Goal: Transaction & Acquisition: Purchase product/service

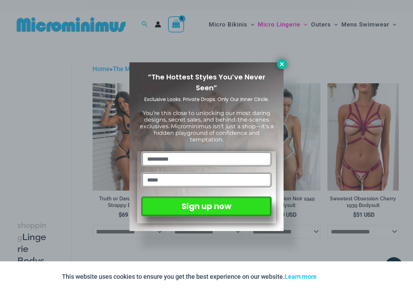
click at [283, 64] on icon at bounding box center [282, 64] width 4 height 4
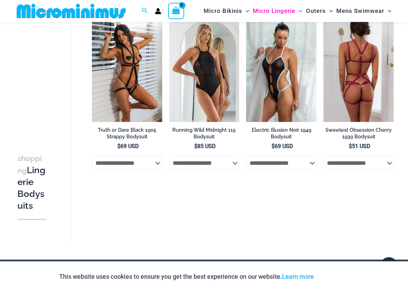
scroll to position [96, 0]
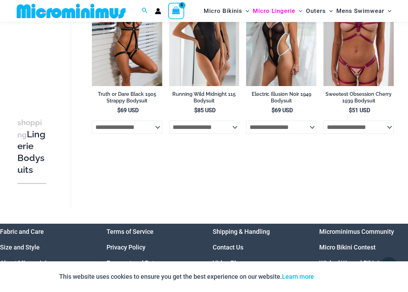
click at [30, 169] on h3 "shopping Lingerie Bodysuits" at bounding box center [31, 146] width 29 height 60
click at [34, 161] on h3 "shopping Lingerie Bodysuits" at bounding box center [31, 132] width 29 height 60
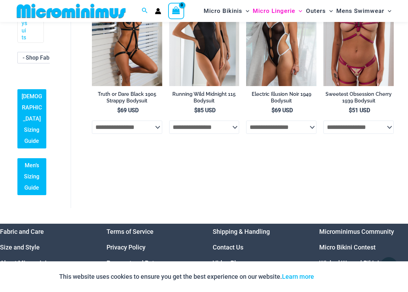
scroll to position [256, 0]
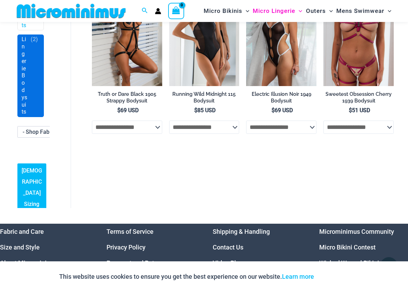
click at [31, 115] on span "( 2 )" at bounding box center [34, 76] width 7 height 80
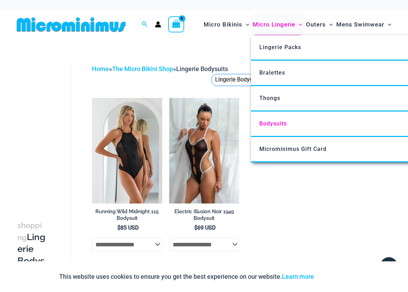
click at [271, 24] on span "Micro Lingerie" at bounding box center [274, 25] width 42 height 18
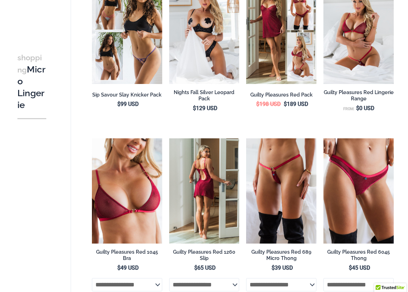
scroll to position [203, 0]
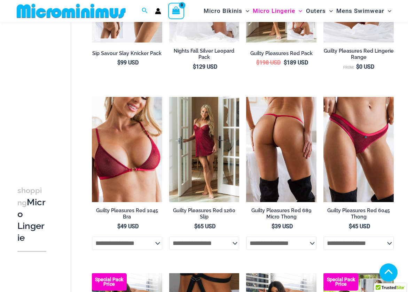
click at [266, 144] on img at bounding box center [281, 150] width 70 height 106
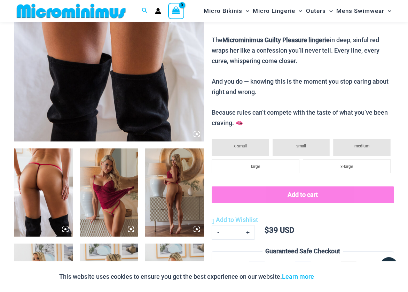
scroll to position [98, 0]
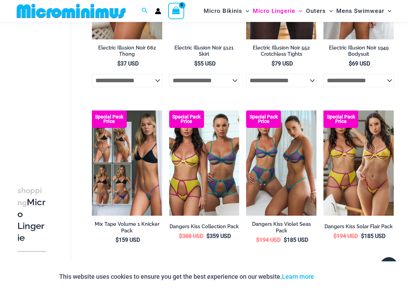
scroll to position [1351, 0]
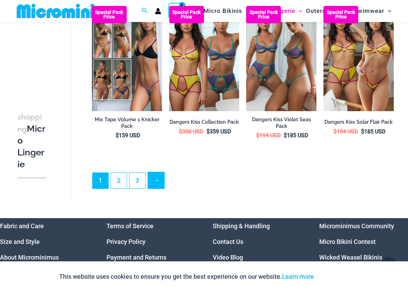
click at [153, 188] on link "→" at bounding box center [156, 180] width 16 height 16
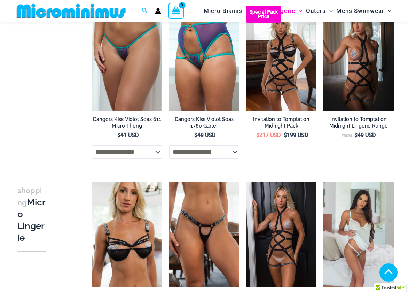
scroll to position [517, 0]
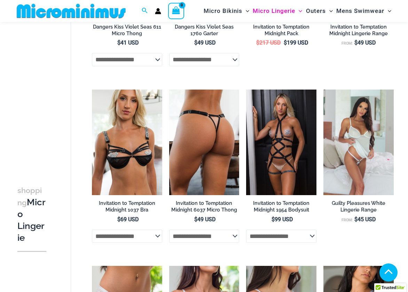
click at [192, 154] on img at bounding box center [204, 143] width 70 height 106
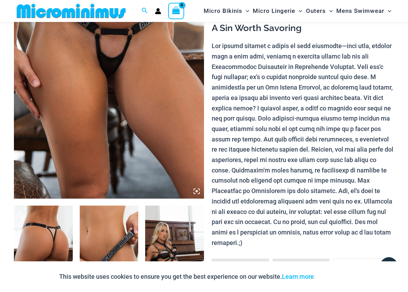
scroll to position [307, 0]
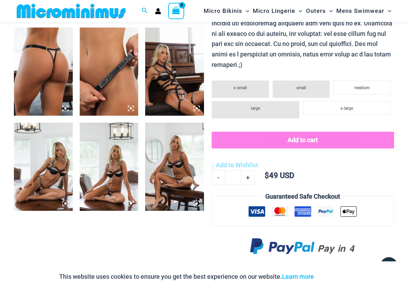
click at [122, 77] on img at bounding box center [109, 72] width 59 height 88
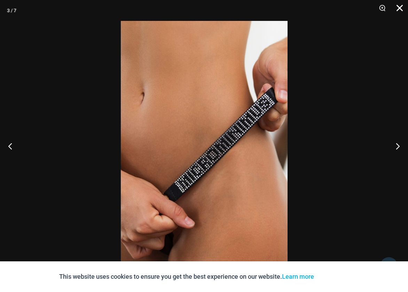
click at [399, 8] on button "Close" at bounding box center [397, 10] width 17 height 21
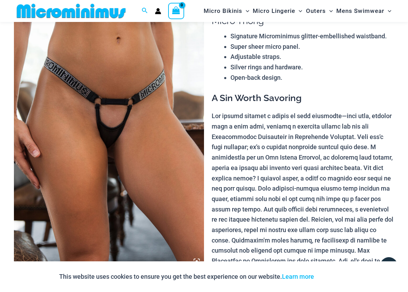
scroll to position [0, 0]
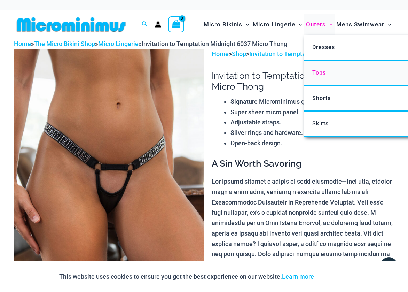
click at [320, 72] on span "Tops" at bounding box center [319, 72] width 14 height 7
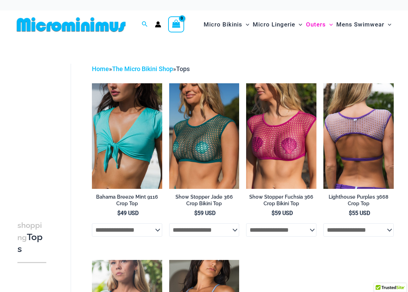
click at [348, 145] on img at bounding box center [359, 136] width 70 height 106
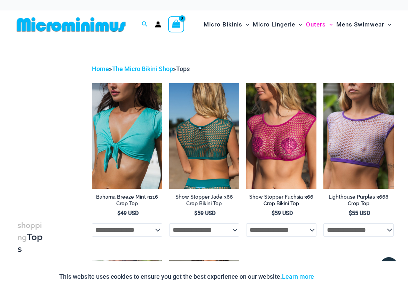
click at [207, 152] on img at bounding box center [204, 136] width 70 height 106
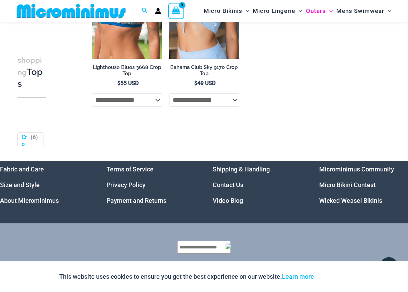
scroll to position [91, 0]
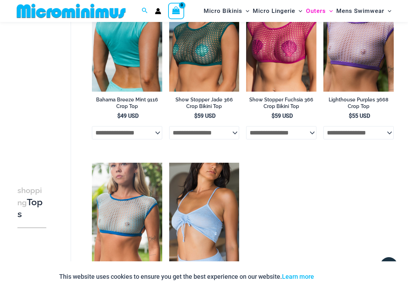
click at [129, 56] on img at bounding box center [127, 39] width 70 height 106
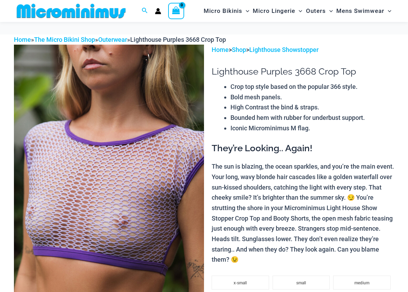
scroll to position [104, 0]
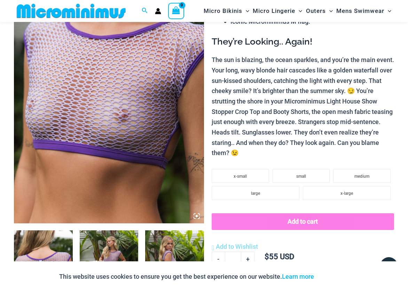
click at [170, 245] on img at bounding box center [174, 274] width 59 height 88
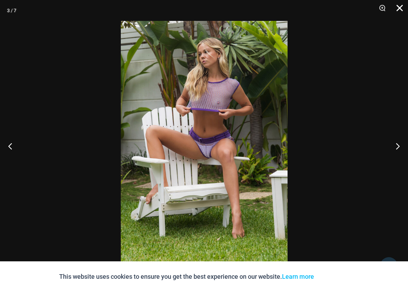
click at [398, 8] on button "Close" at bounding box center [397, 10] width 17 height 21
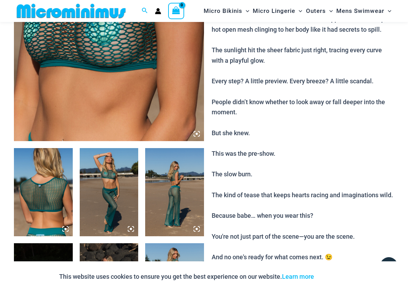
scroll to position [203, 0]
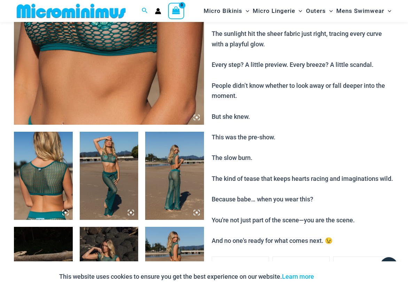
click at [182, 175] on img at bounding box center [174, 176] width 59 height 88
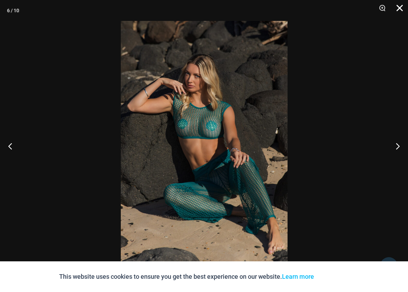
click at [397, 7] on button "Close" at bounding box center [397, 10] width 17 height 21
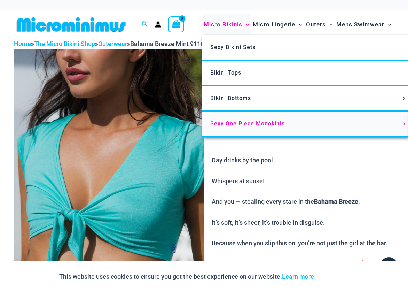
click at [223, 124] on span "Sexy One Piece Monokinis" at bounding box center [247, 123] width 75 height 7
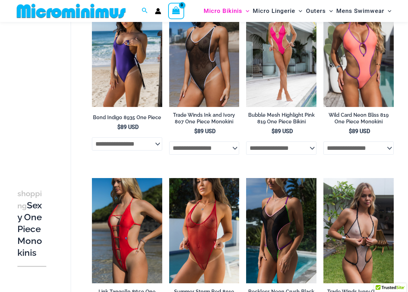
scroll to position [99, 0]
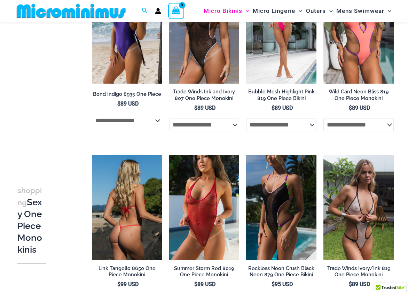
click at [120, 207] on img at bounding box center [127, 208] width 70 height 106
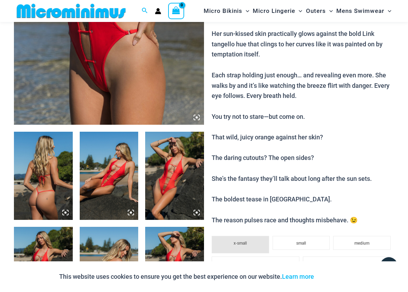
scroll to position [308, 0]
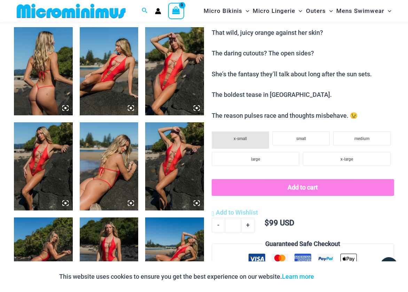
click at [100, 179] on img at bounding box center [109, 166] width 59 height 88
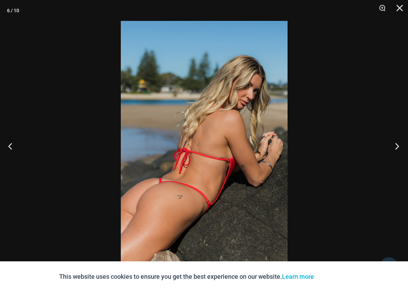
click at [396, 149] on button "Next" at bounding box center [395, 146] width 26 height 35
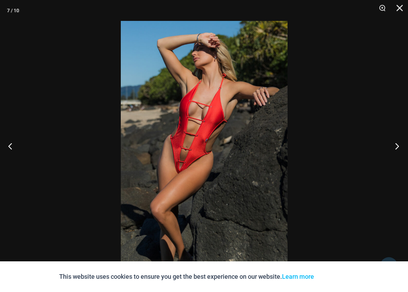
click at [396, 149] on button "Next" at bounding box center [395, 146] width 26 height 35
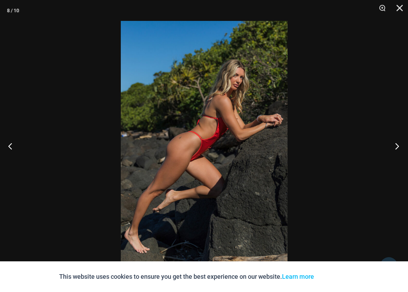
click at [396, 149] on button "Next" at bounding box center [395, 146] width 26 height 35
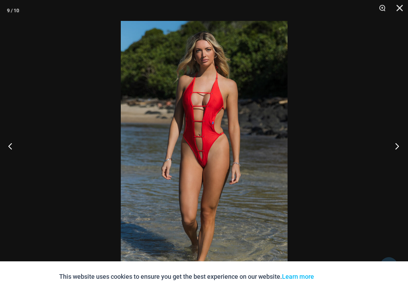
click at [396, 150] on button "Next" at bounding box center [395, 146] width 26 height 35
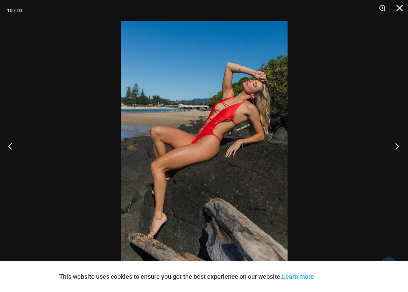
click at [396, 150] on button "Next" at bounding box center [395, 146] width 26 height 35
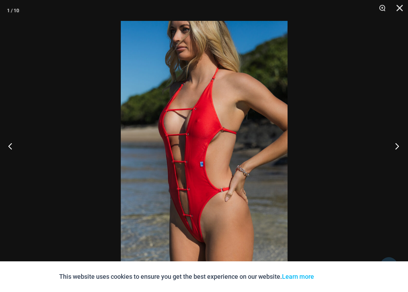
click at [396, 150] on button "Next" at bounding box center [395, 146] width 26 height 35
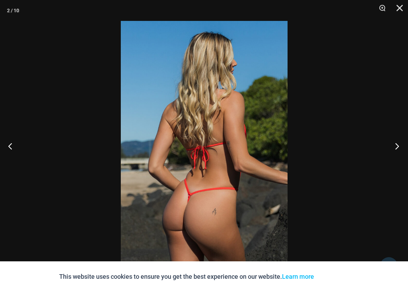
click at [396, 150] on button "Next" at bounding box center [395, 146] width 26 height 35
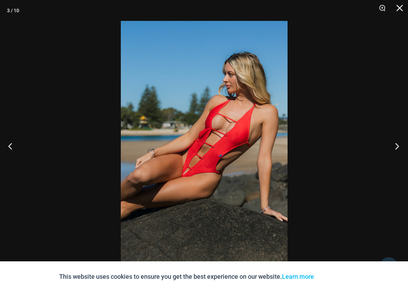
click at [396, 150] on button "Next" at bounding box center [395, 146] width 26 height 35
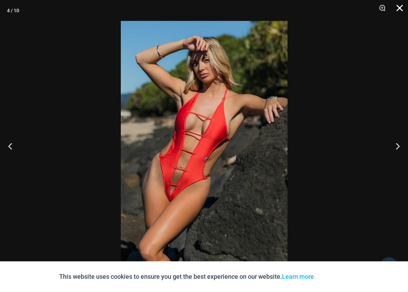
click at [401, 8] on button "Close" at bounding box center [397, 10] width 17 height 21
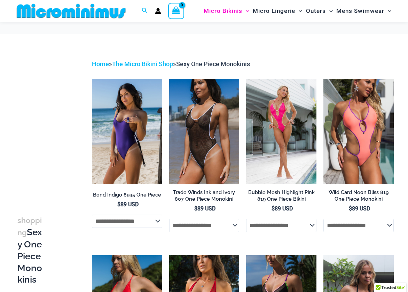
scroll to position [99, 0]
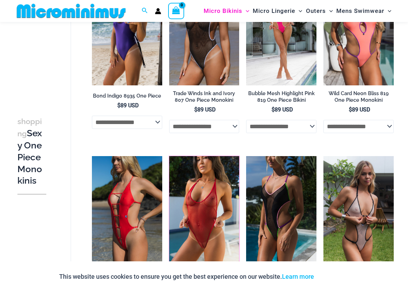
click at [169, 156] on img at bounding box center [169, 156] width 0 height 0
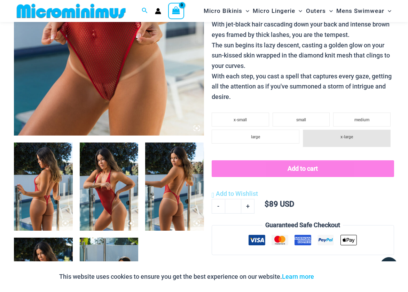
scroll to position [203, 0]
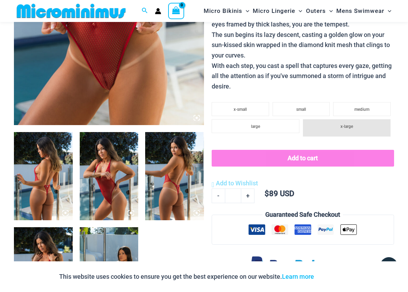
click at [174, 199] on img at bounding box center [174, 176] width 59 height 88
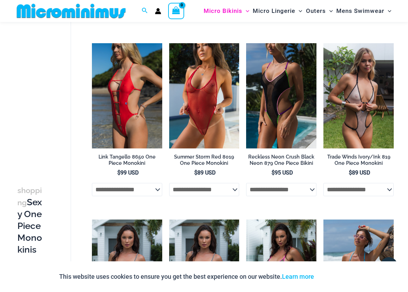
scroll to position [200, 0]
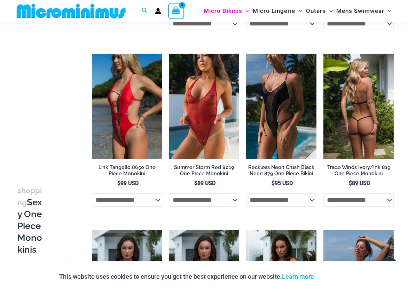
click at [358, 137] on img at bounding box center [359, 107] width 70 height 106
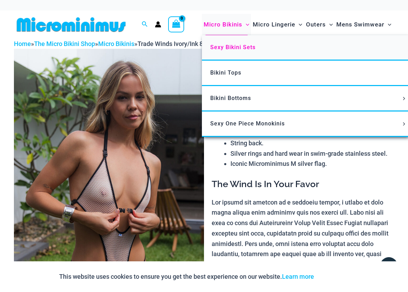
click at [231, 44] on span "Sexy Bikini Sets" at bounding box center [232, 47] width 45 height 7
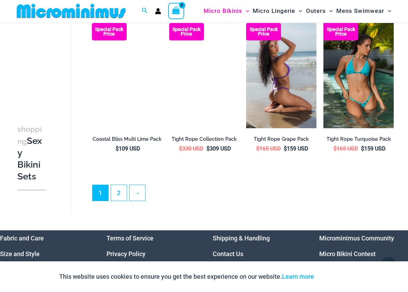
scroll to position [1248, 0]
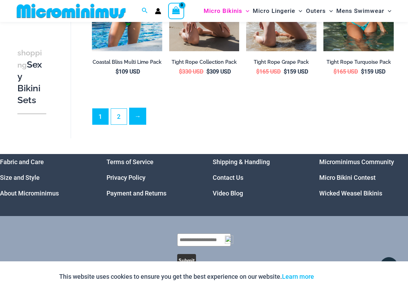
click at [142, 117] on link "→" at bounding box center [138, 116] width 16 height 16
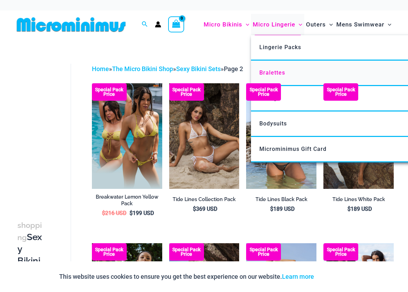
click at [269, 73] on span "Bralettes" at bounding box center [272, 72] width 26 height 7
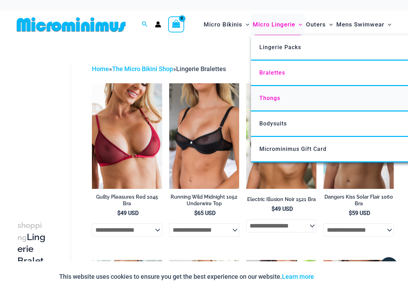
click at [265, 96] on span "Thongs" at bounding box center [269, 98] width 21 height 7
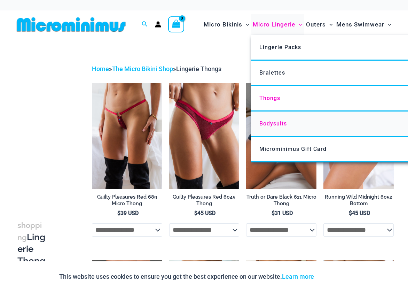
click at [268, 122] on span "Bodysuits" at bounding box center [273, 123] width 28 height 7
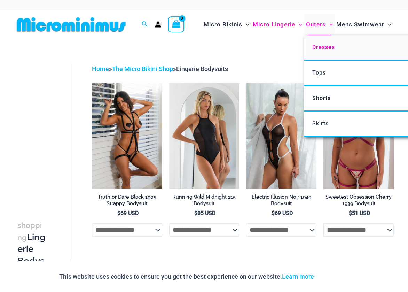
click at [318, 49] on span "Dresses" at bounding box center [323, 47] width 23 height 7
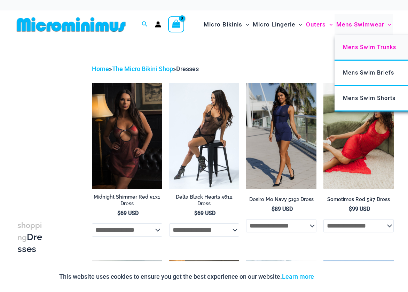
click at [348, 48] on span "Mens Swim Trunks" at bounding box center [369, 47] width 53 height 7
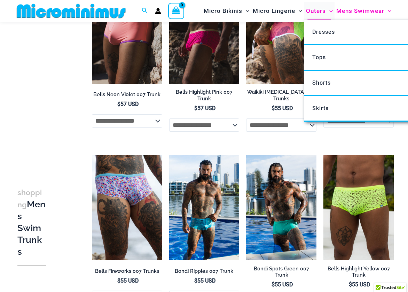
scroll to position [96, 0]
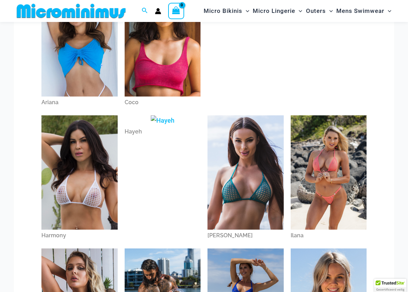
scroll to position [99, 0]
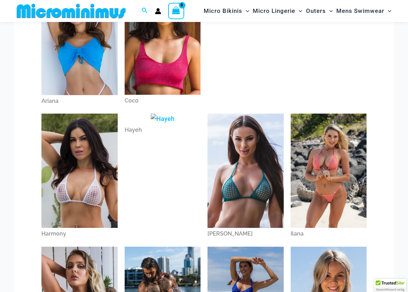
click at [79, 190] on img at bounding box center [79, 171] width 76 height 114
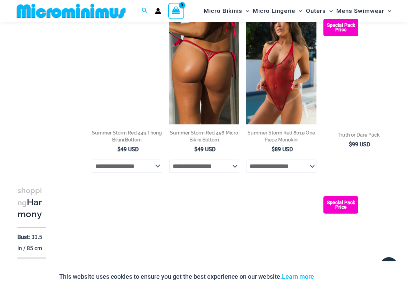
scroll to position [1039, 0]
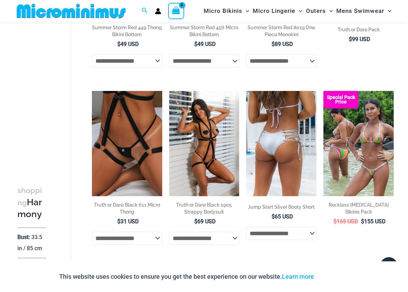
click at [287, 158] on img at bounding box center [281, 144] width 70 height 106
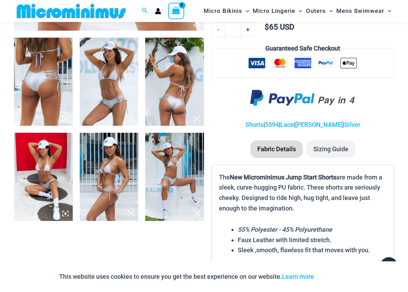
scroll to position [307, 0]
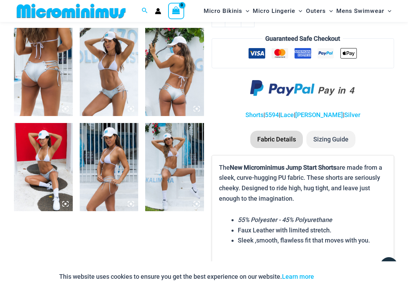
click at [56, 102] on img at bounding box center [43, 72] width 59 height 88
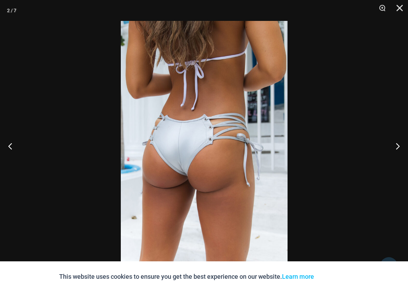
click at [85, 25] on div at bounding box center [204, 146] width 408 height 292
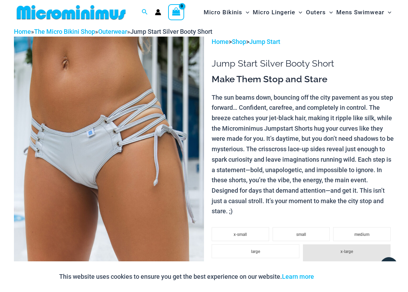
scroll to position [0, 0]
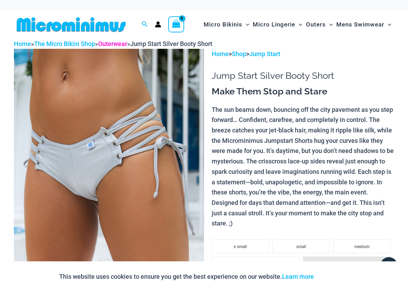
click at [118, 43] on link "Outerwear" at bounding box center [112, 43] width 29 height 7
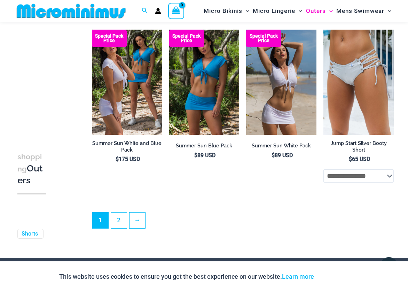
scroll to position [1355, 0]
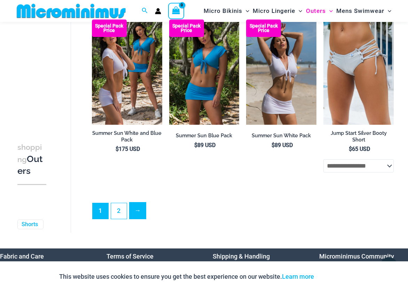
click at [140, 217] on link "→" at bounding box center [138, 210] width 16 height 16
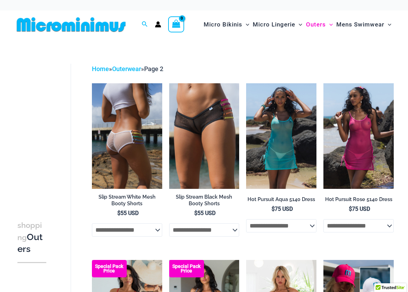
click at [125, 145] on img at bounding box center [127, 136] width 70 height 106
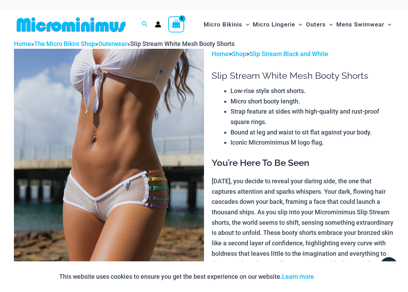
click at [137, 158] on img at bounding box center [109, 191] width 190 height 285
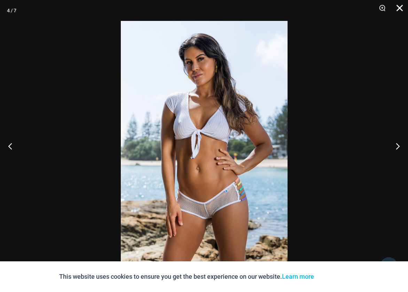
click at [401, 7] on button "Close" at bounding box center [397, 10] width 17 height 21
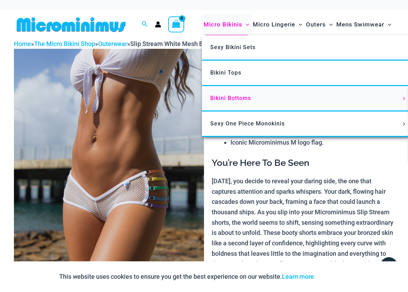
click at [229, 98] on span "Bikini Bottoms" at bounding box center [230, 98] width 41 height 7
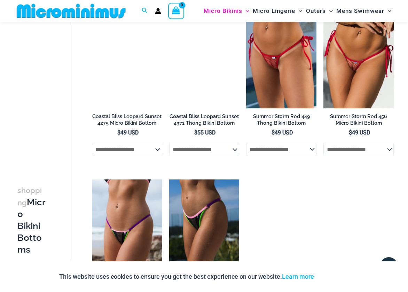
scroll to position [729, 0]
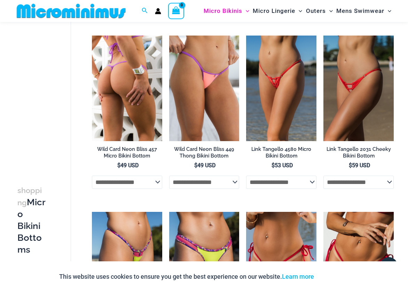
click at [121, 119] on img at bounding box center [127, 89] width 70 height 106
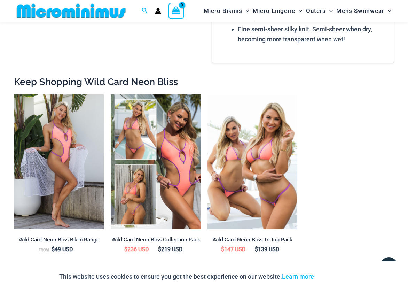
scroll to position [725, 0]
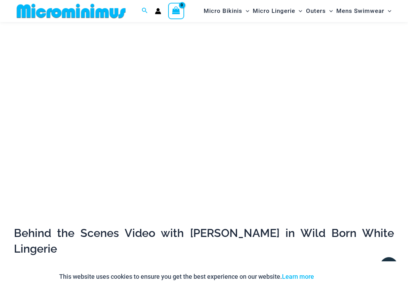
scroll to position [203, 0]
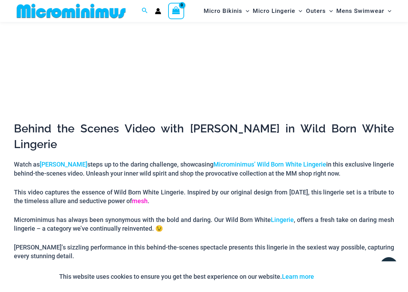
click at [148, 197] on link "mesh" at bounding box center [140, 200] width 16 height 7
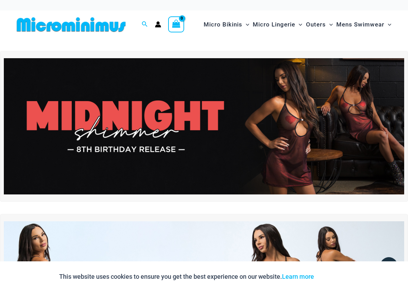
click at [155, 148] on img at bounding box center [204, 126] width 401 height 136
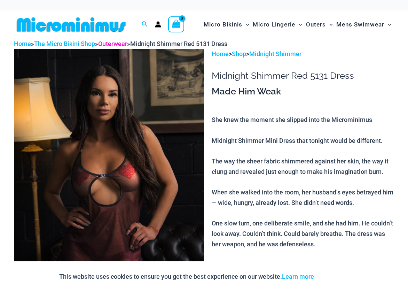
click at [126, 44] on link "Outerwear" at bounding box center [112, 43] width 29 height 7
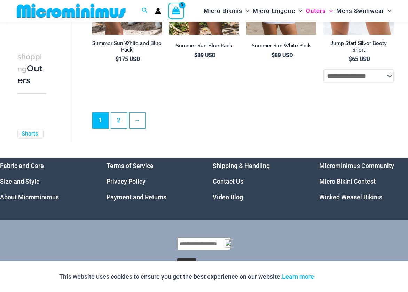
scroll to position [1462, 0]
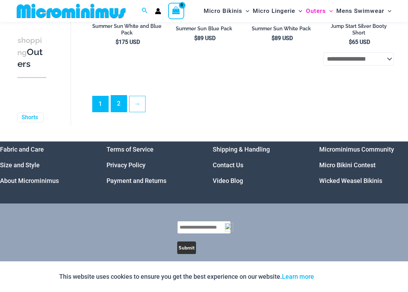
click at [118, 110] on link "2" at bounding box center [119, 103] width 16 height 16
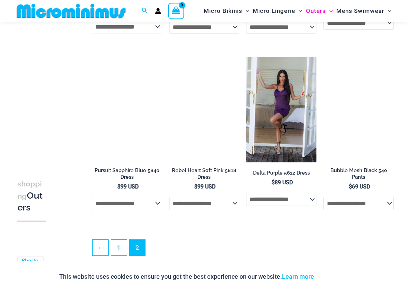
scroll to position [725, 0]
